Goal: Book appointment/travel/reservation

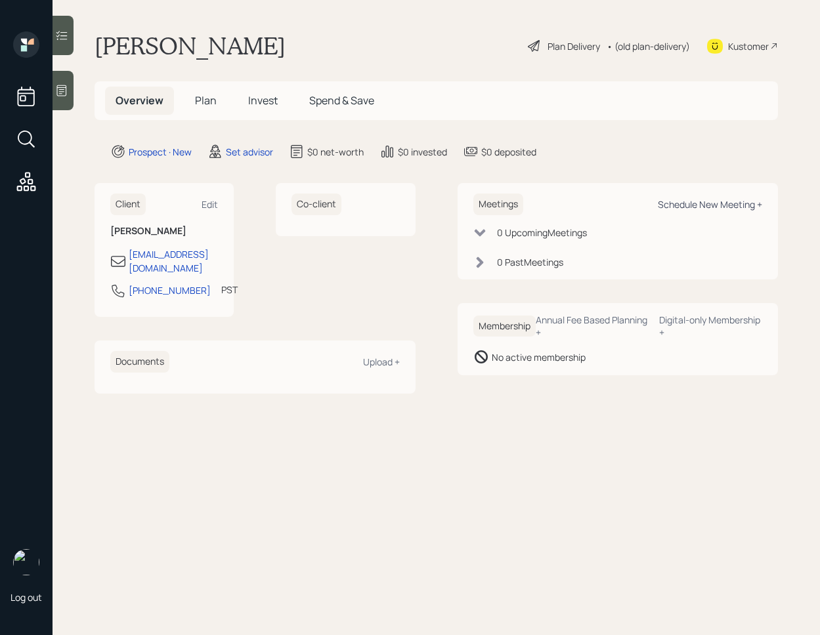
click at [708, 206] on div "Schedule New Meeting +" at bounding box center [710, 204] width 104 height 12
select select "round-[PERSON_NAME]"
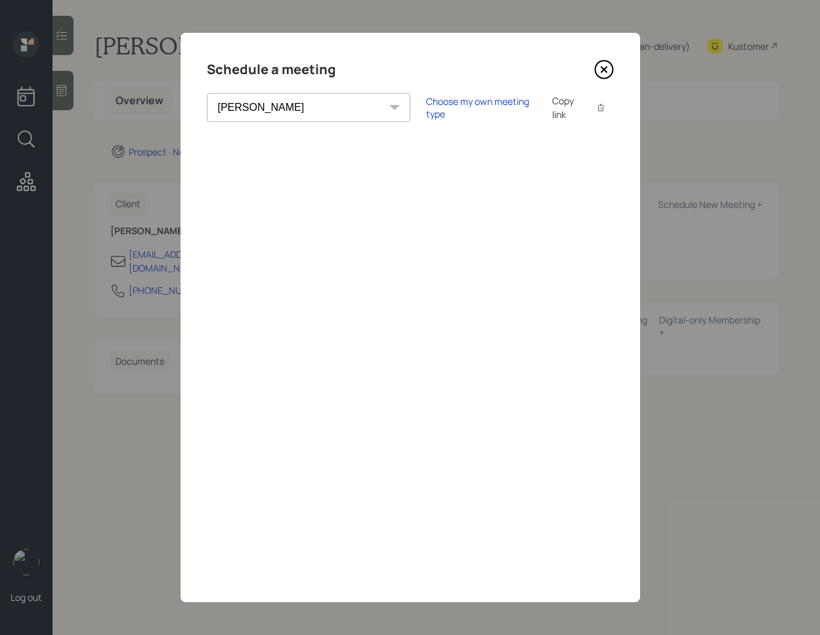
click at [603, 74] on icon at bounding box center [604, 70] width 20 height 20
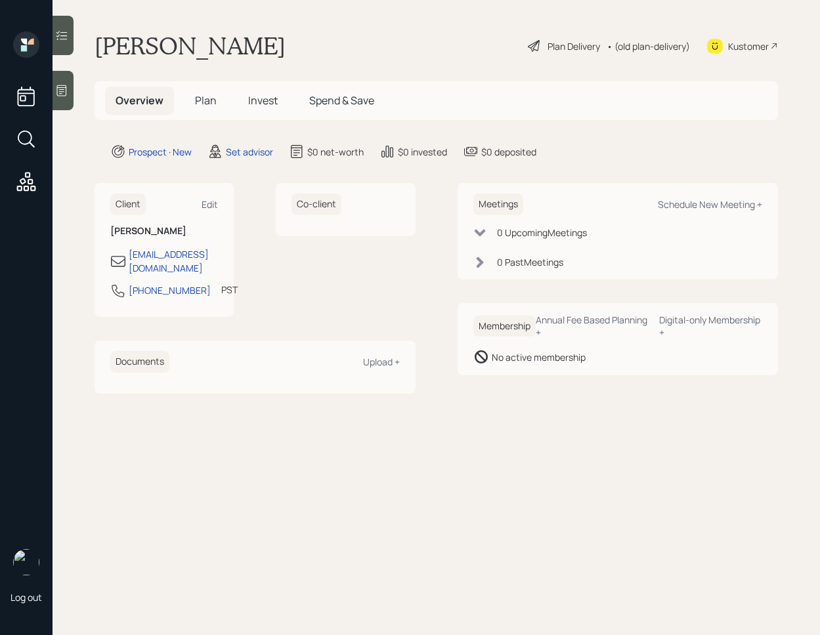
click at [72, 99] on div at bounding box center [63, 90] width 21 height 39
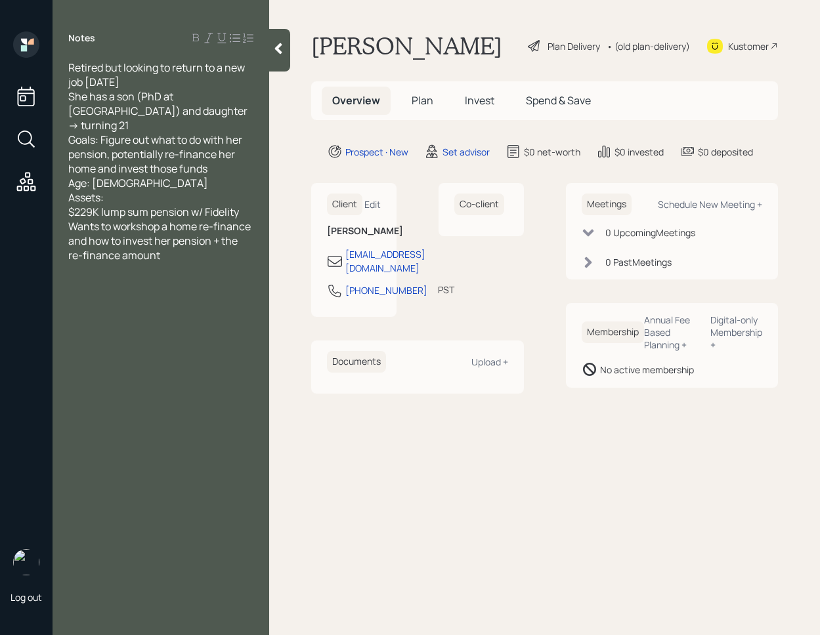
click at [282, 59] on div at bounding box center [279, 50] width 21 height 43
